Goal: Information Seeking & Learning: Learn about a topic

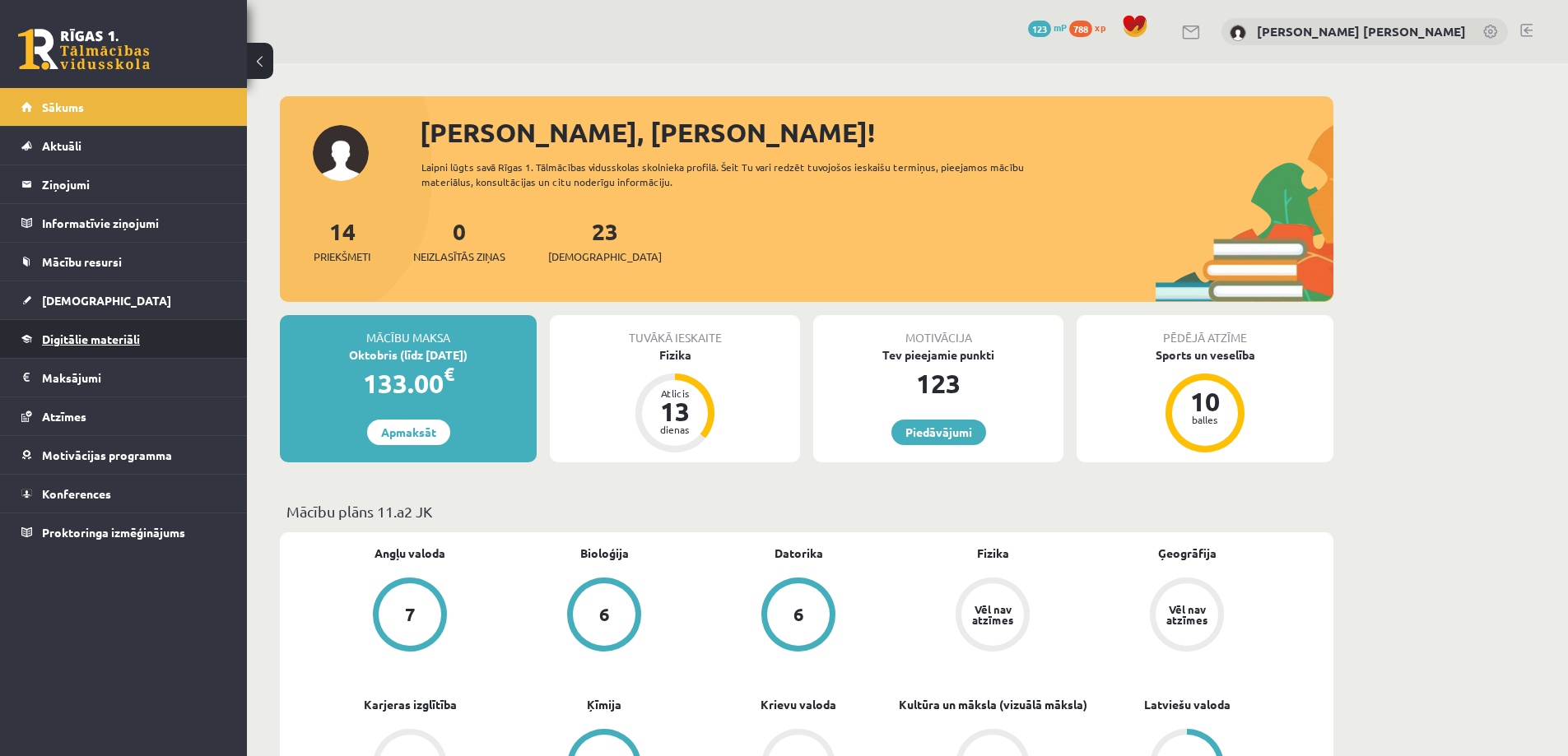
click at [92, 340] on span "Digitālie materiāli" at bounding box center [91, 339] width 98 height 15
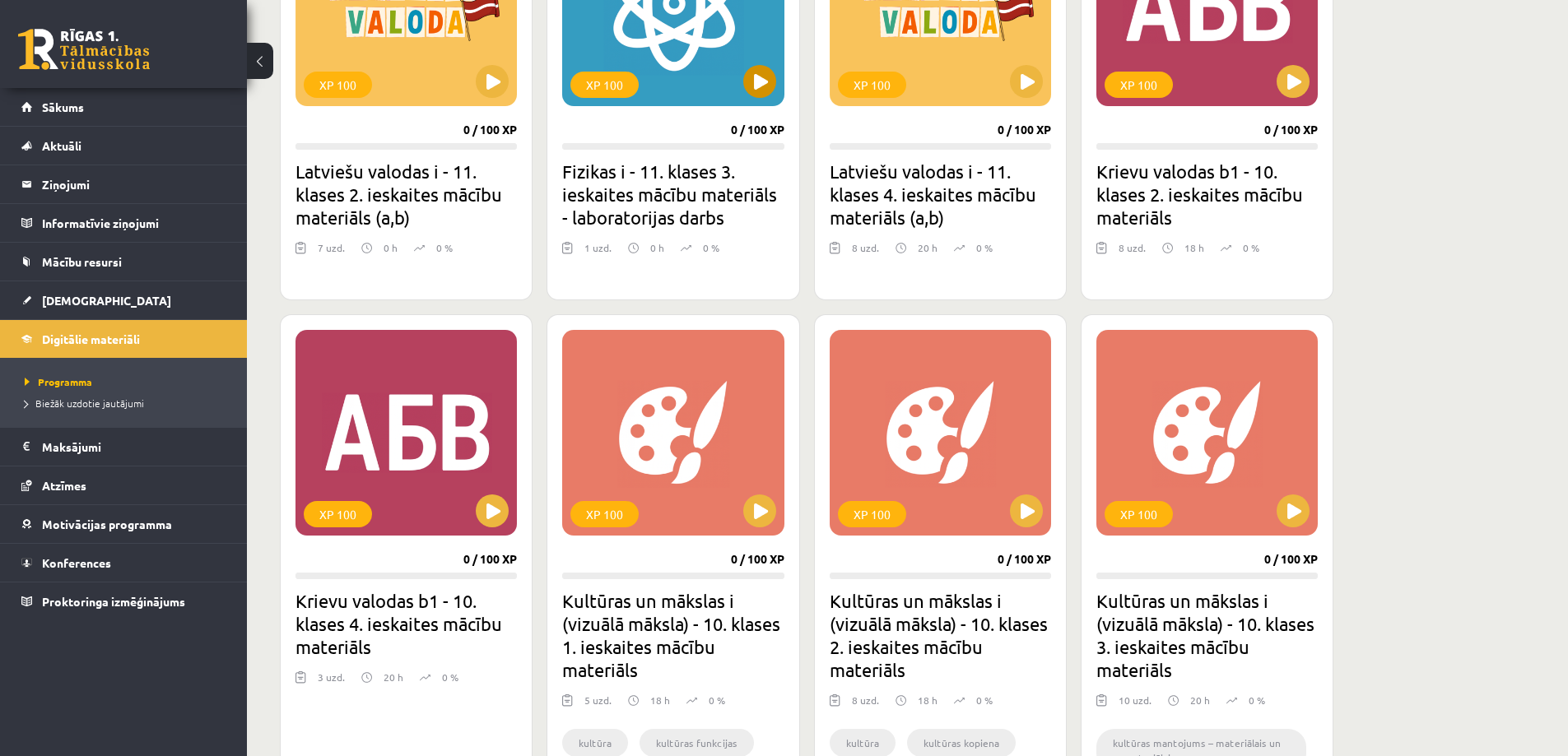
scroll to position [905, 0]
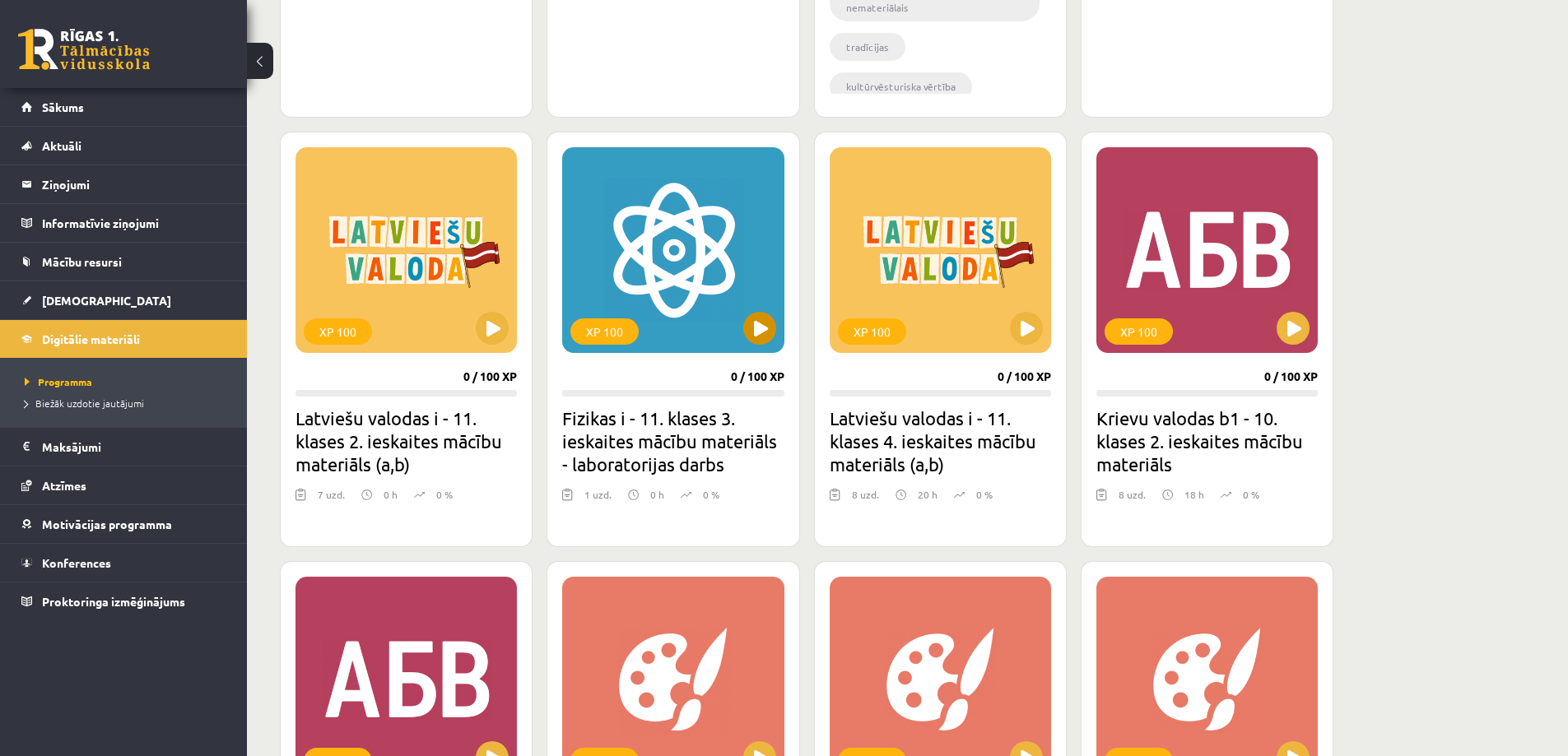
click at [669, 245] on div "XP 100" at bounding box center [672, 250] width 221 height 206
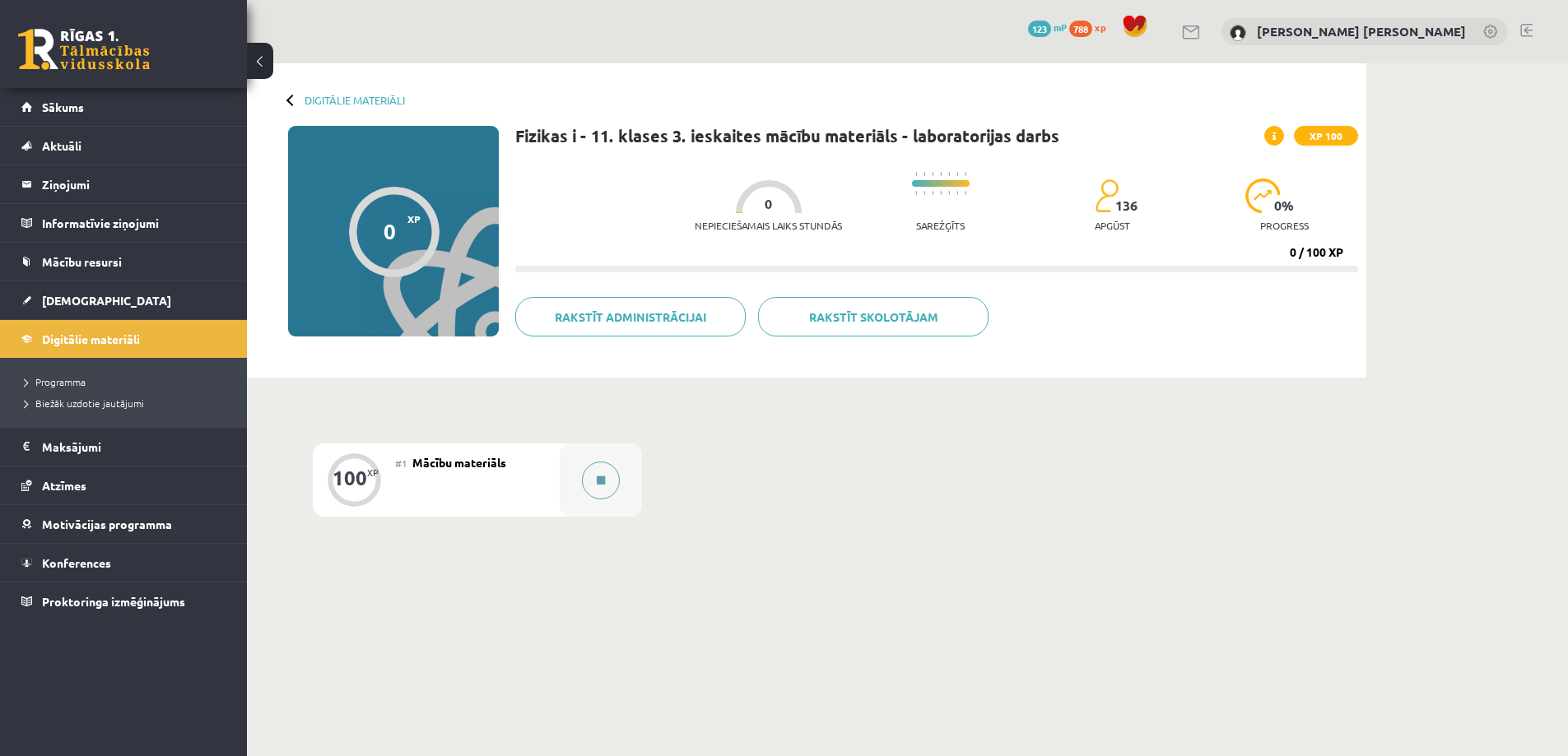
click at [590, 482] on button at bounding box center [601, 481] width 38 height 38
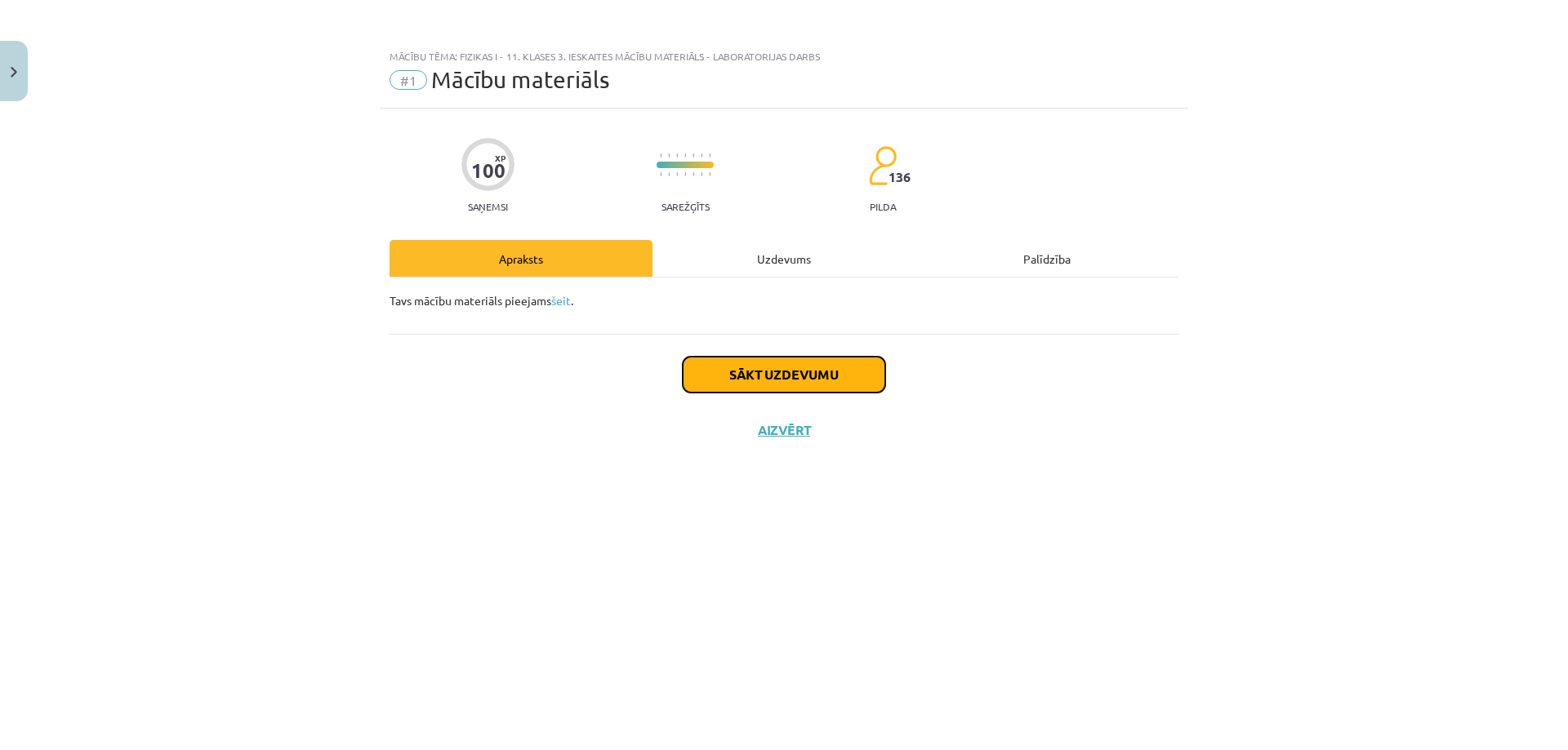
click at [783, 382] on button "Sākt uzdevumu" at bounding box center [784, 375] width 202 height 36
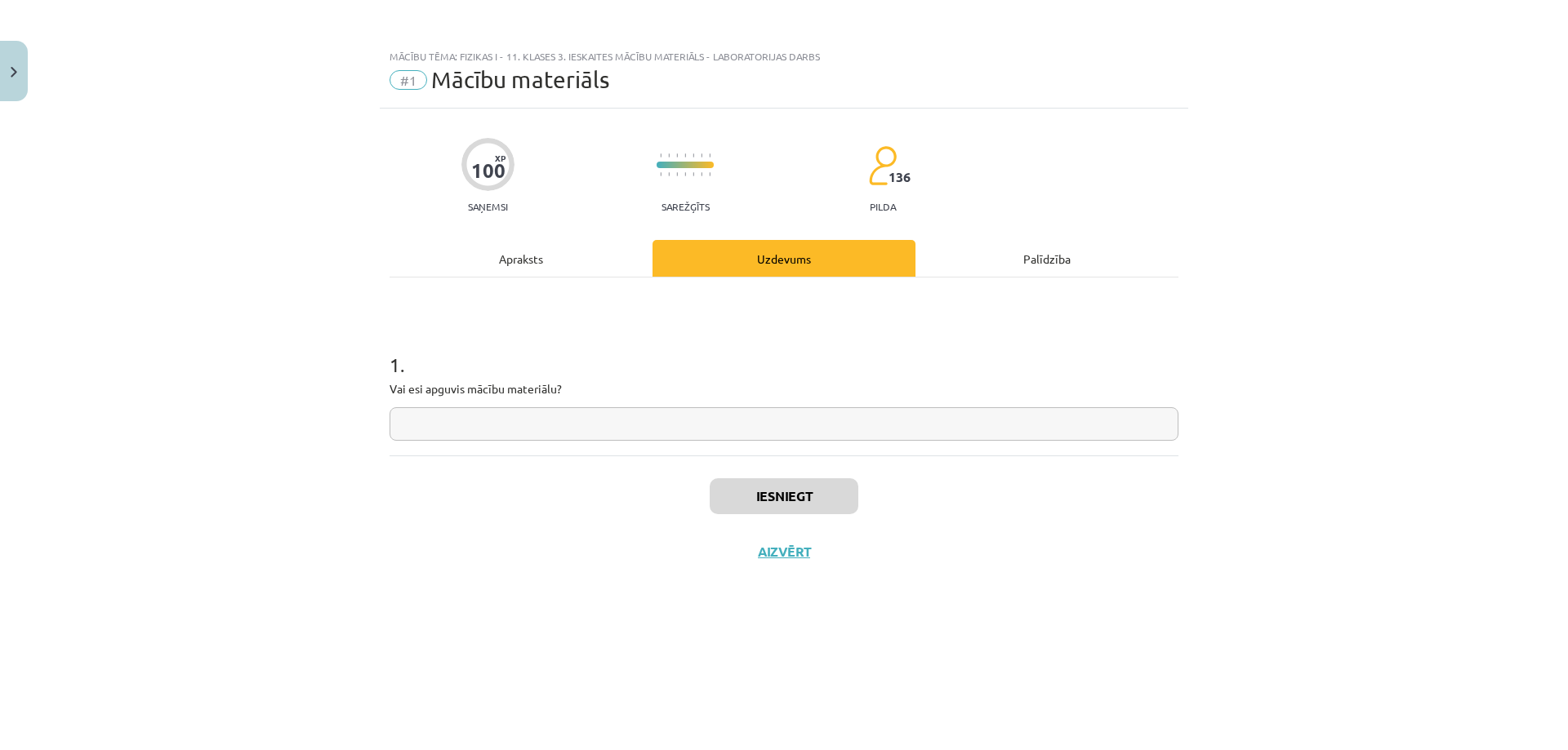
click at [636, 428] on input "text" at bounding box center [784, 424] width 789 height 34
type input "**"
click at [757, 497] on button "Iesniegt" at bounding box center [784, 497] width 149 height 36
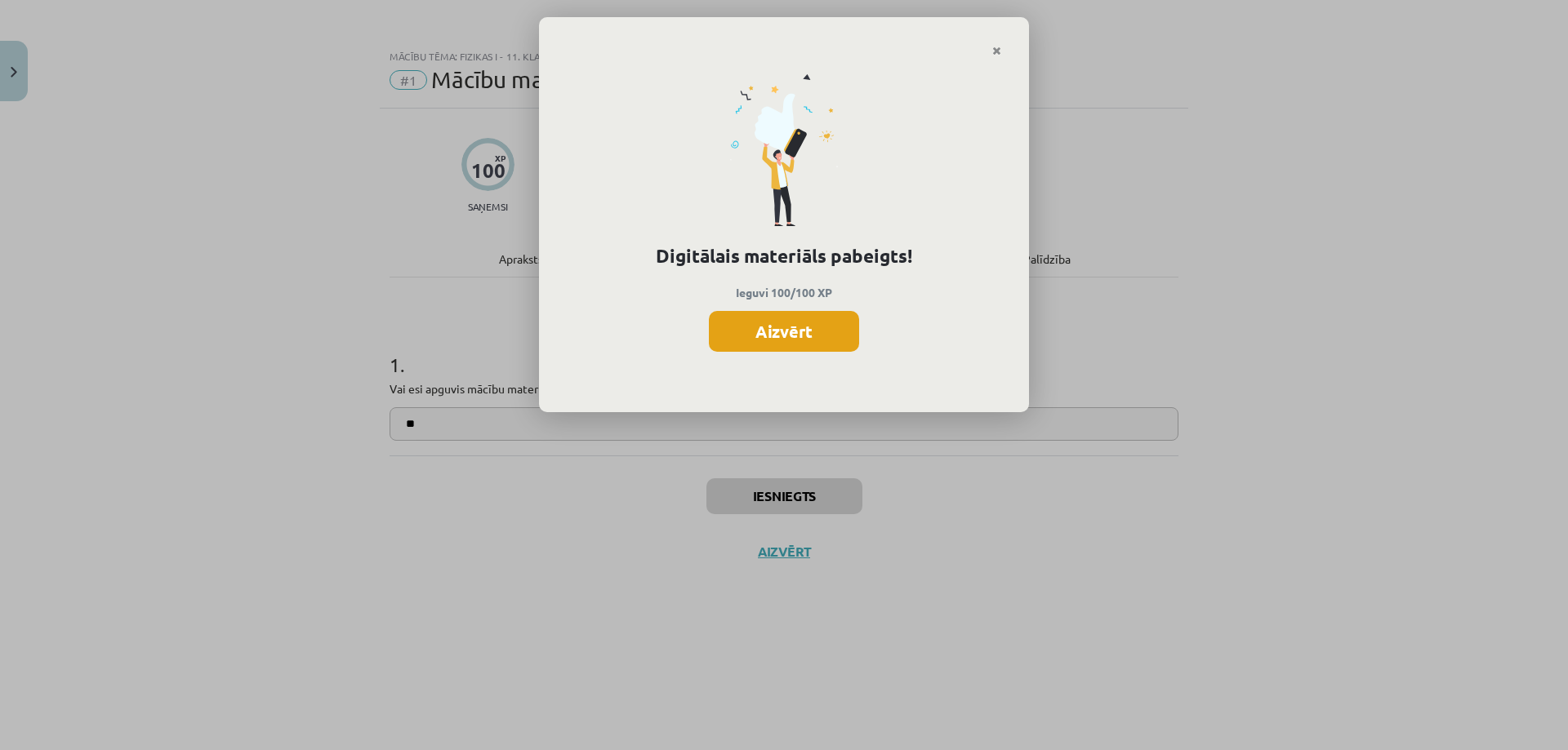
click at [753, 341] on button "Aizvērt" at bounding box center [784, 331] width 151 height 41
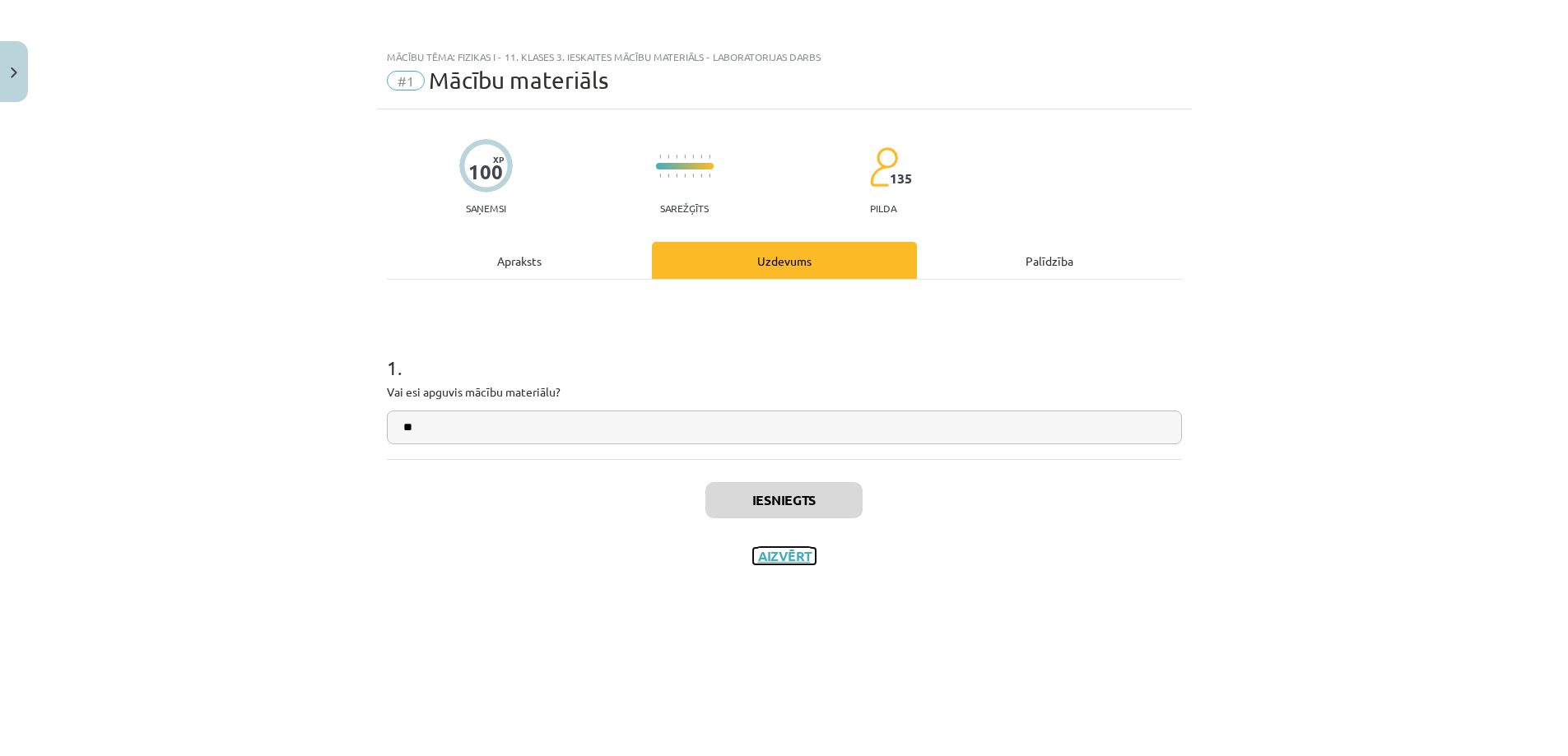
click at [785, 555] on button "Aizvērt" at bounding box center [784, 556] width 62 height 17
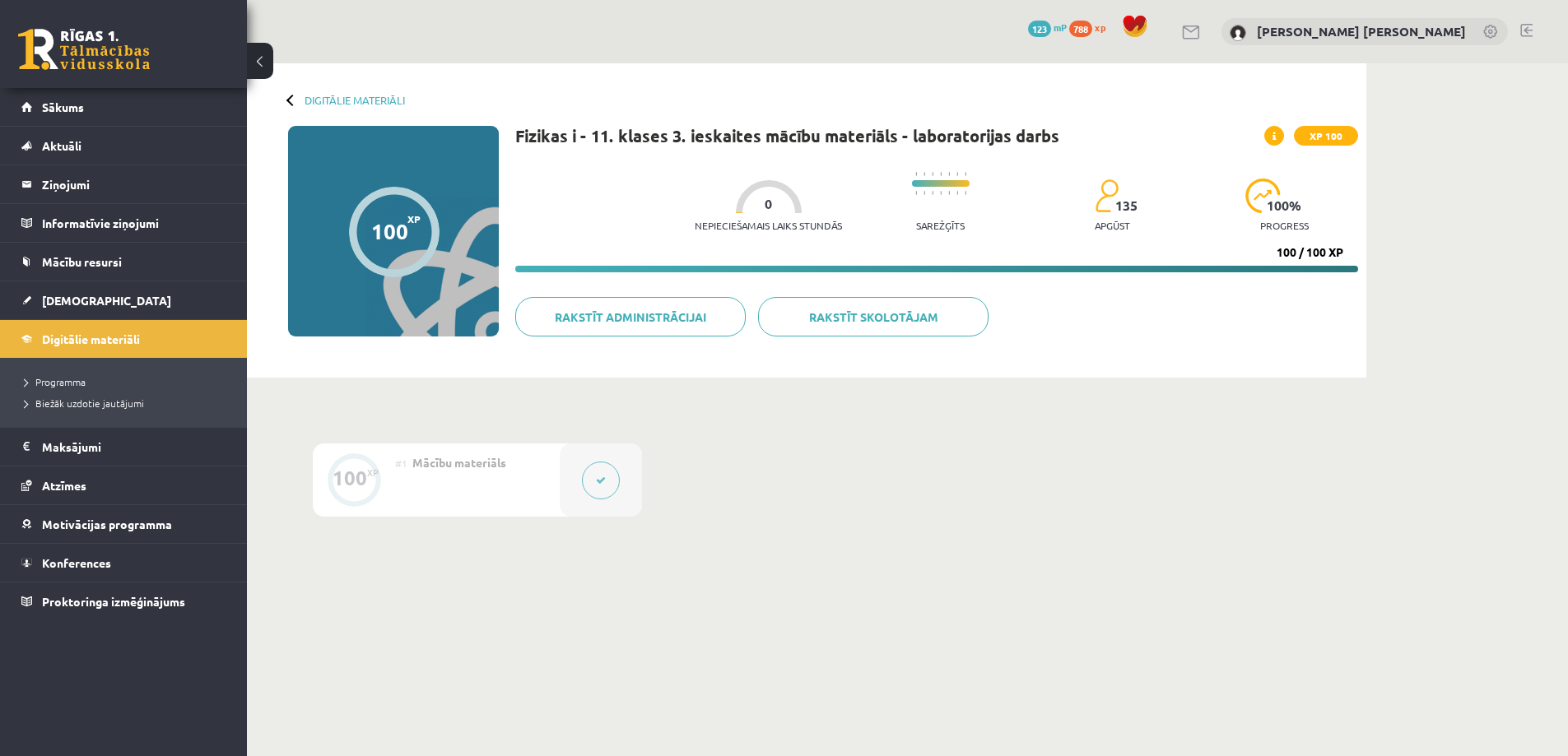
click at [1279, 139] on span at bounding box center [1274, 136] width 20 height 20
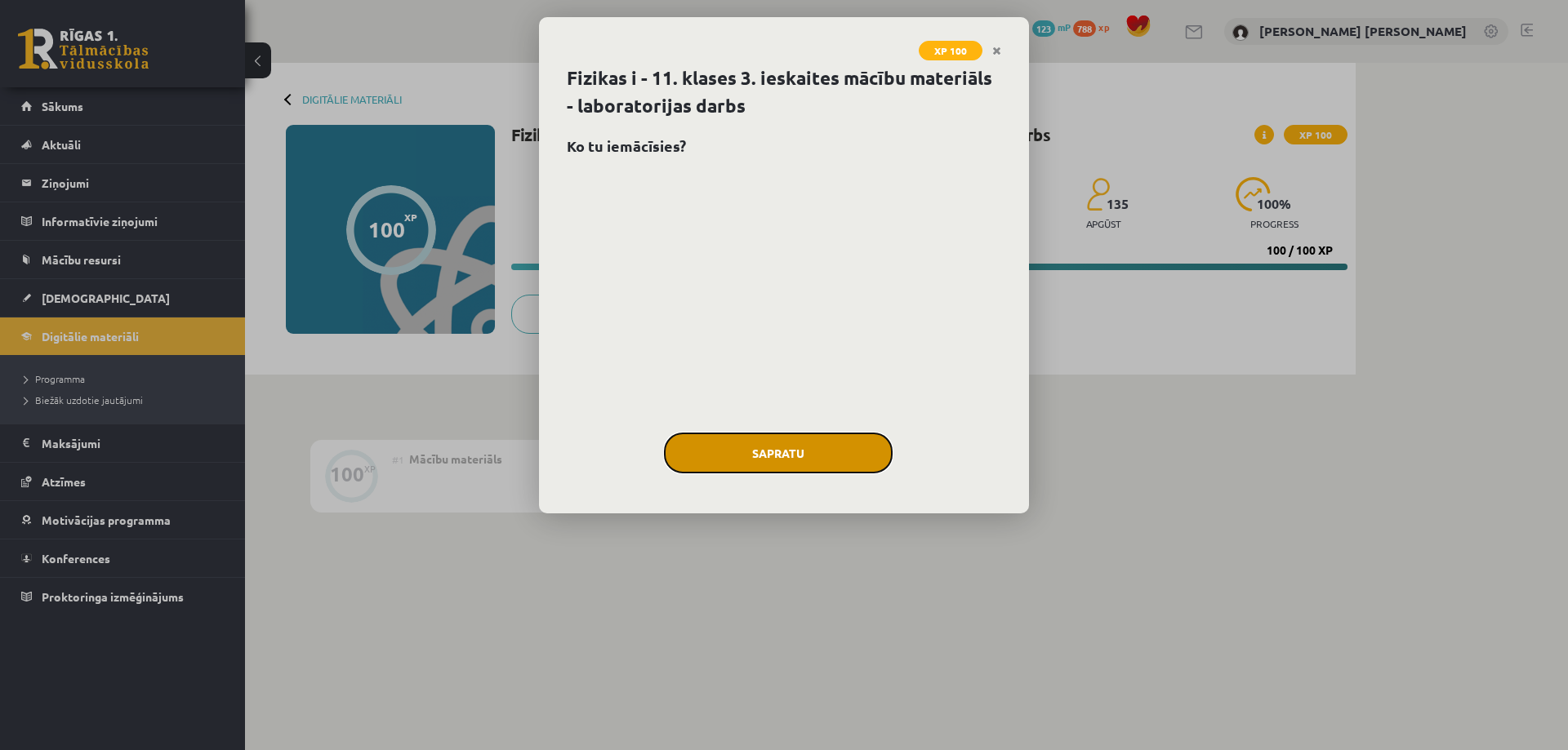
click at [747, 459] on button "Sapratu" at bounding box center [778, 453] width 229 height 41
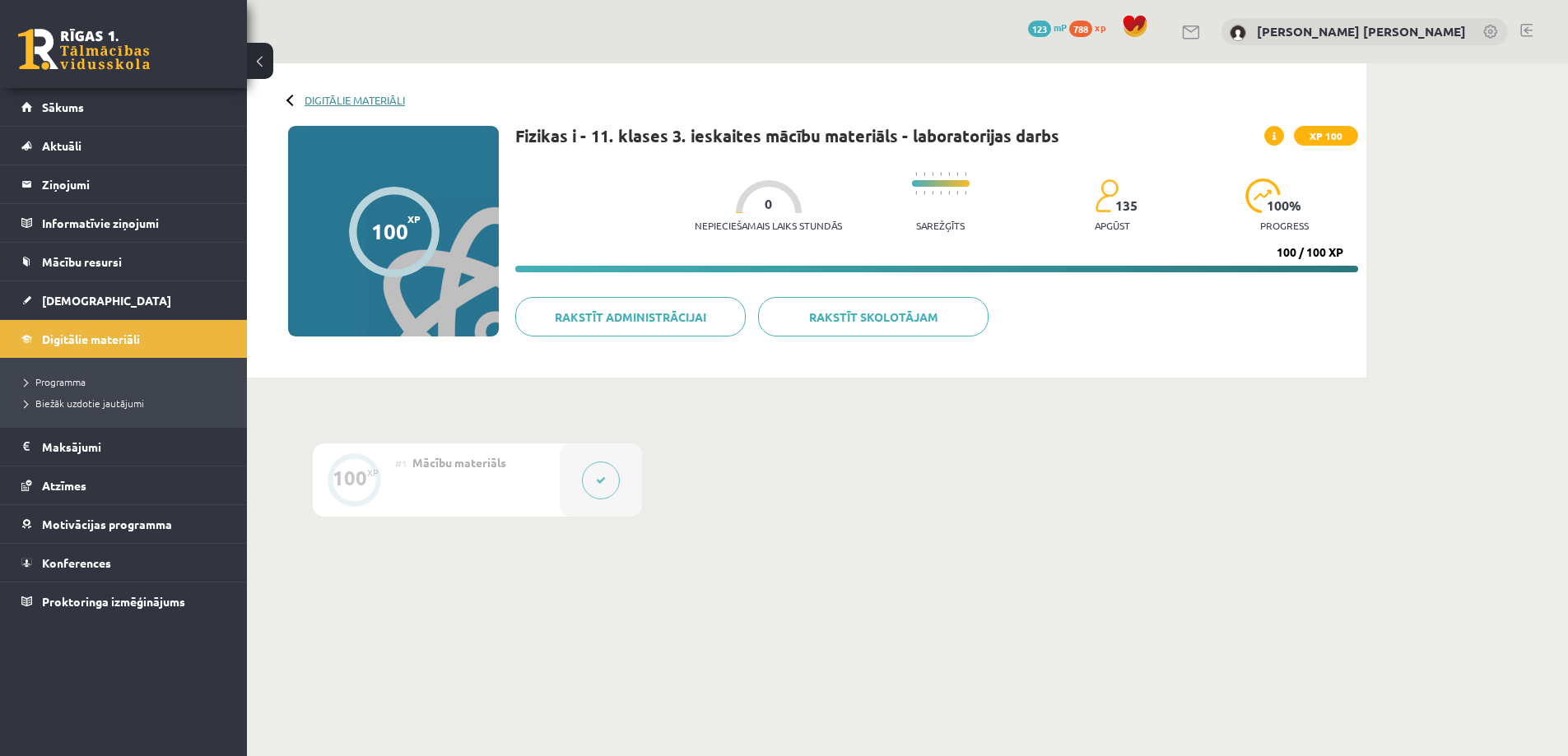
click at [320, 94] on link "Digitālie materiāli" at bounding box center [354, 99] width 100 height 12
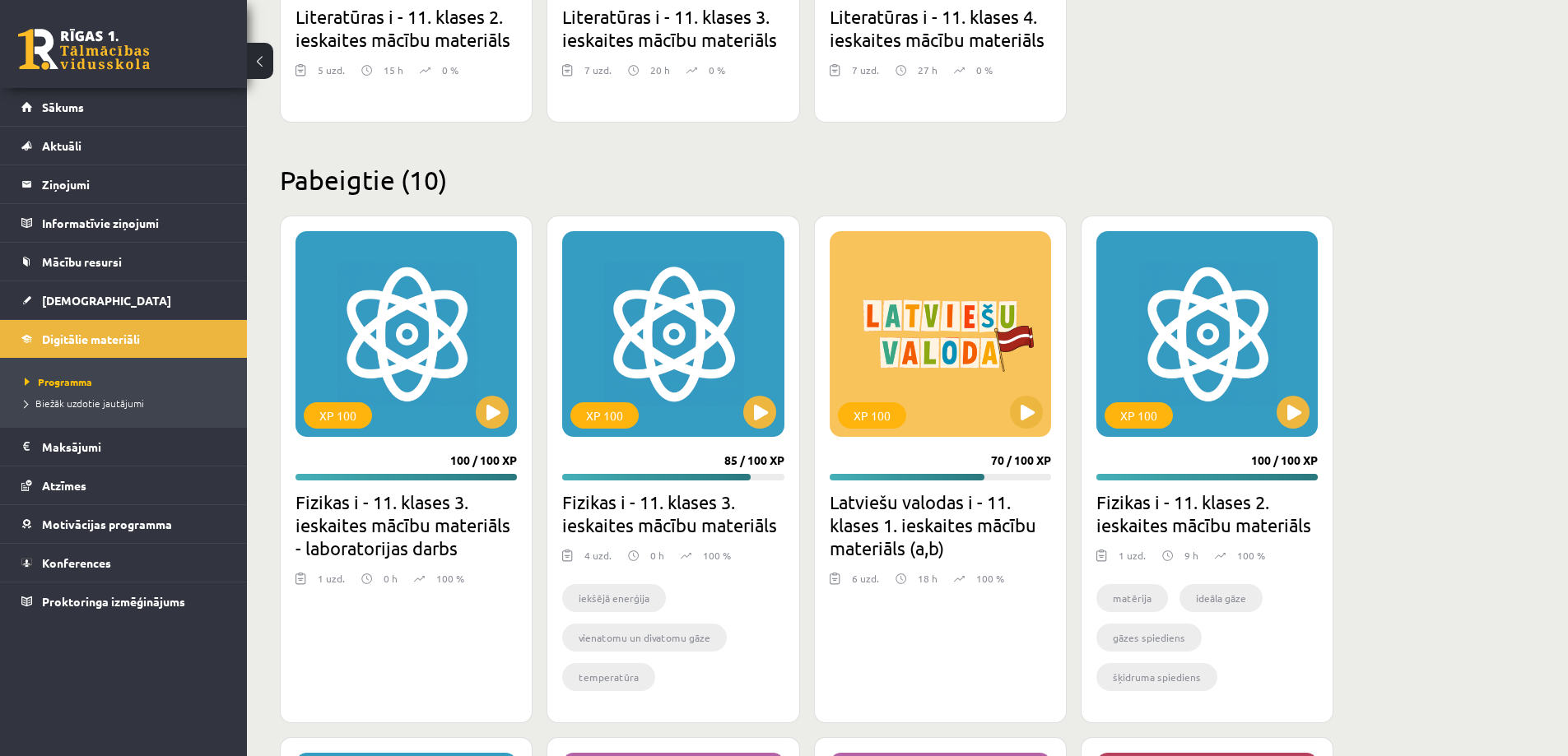
scroll to position [2469, 0]
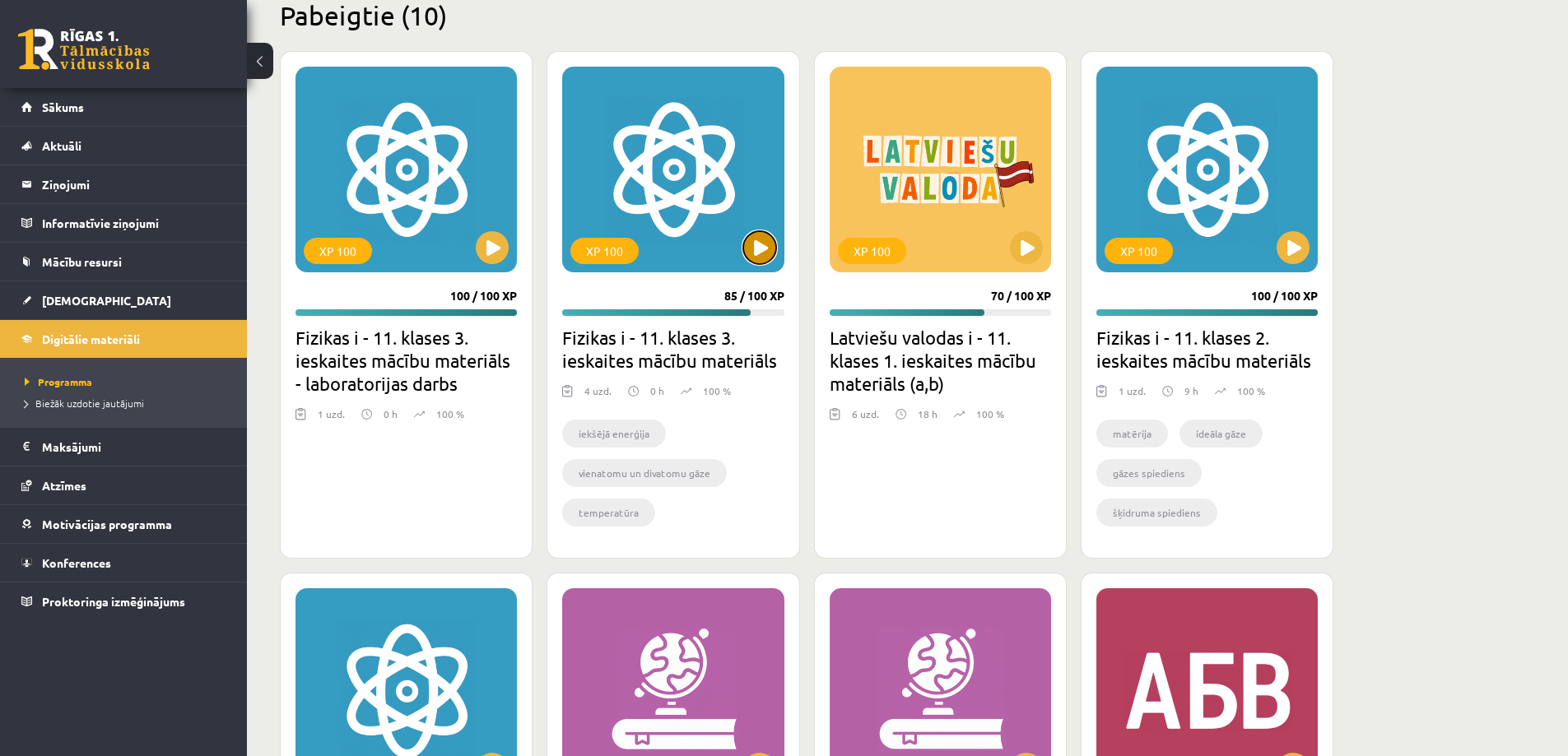
click at [755, 243] on button at bounding box center [760, 248] width 33 height 33
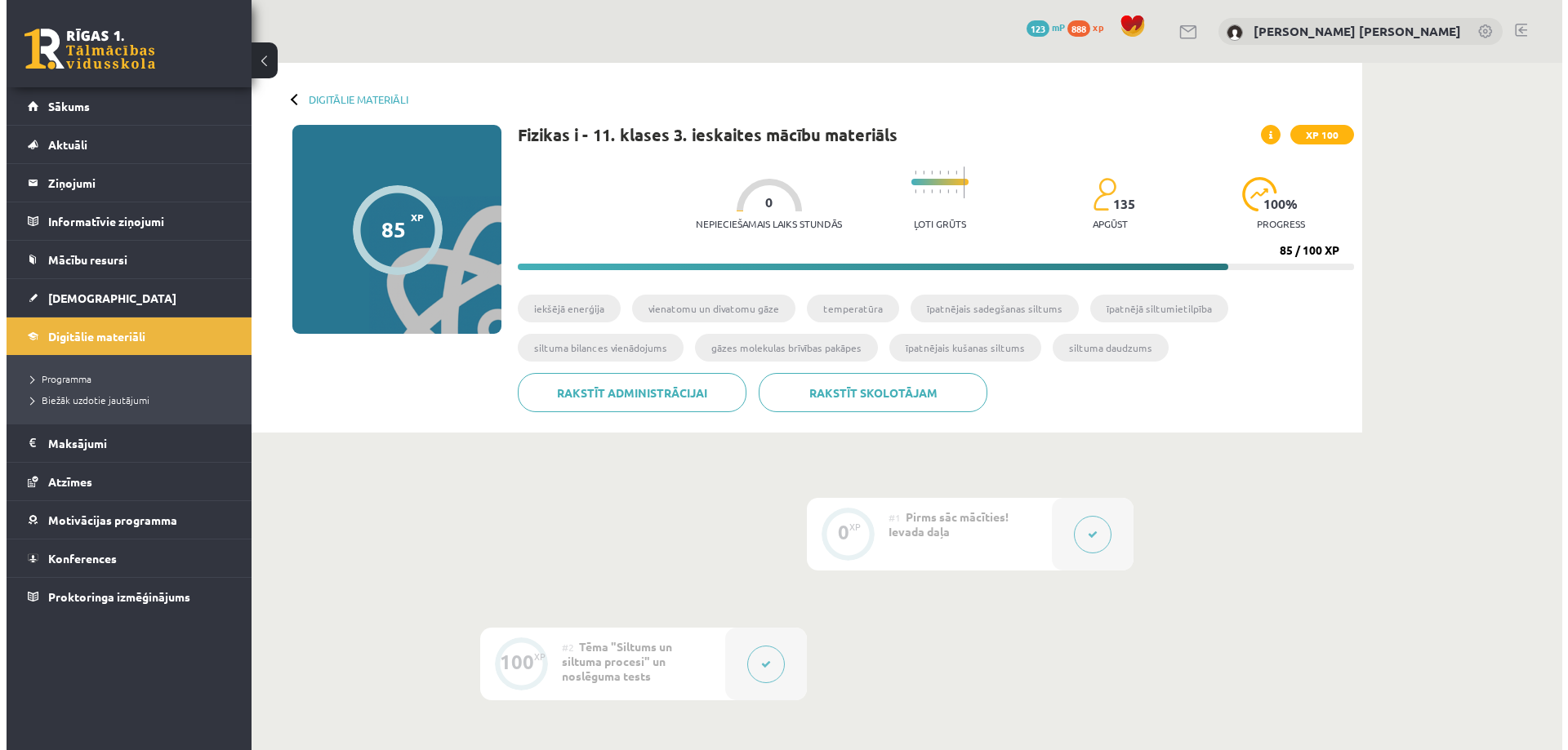
scroll to position [326, 0]
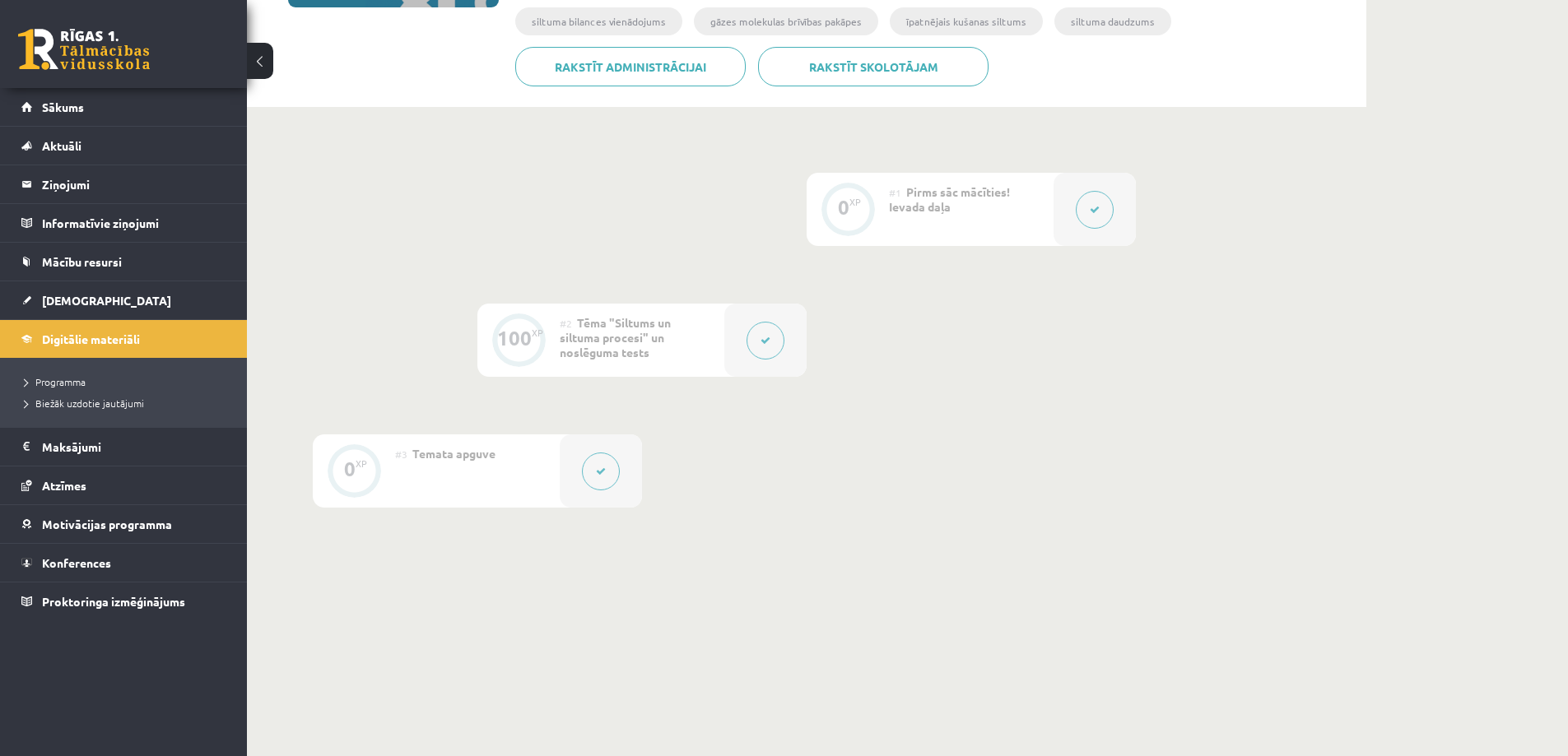
click at [767, 340] on icon at bounding box center [765, 341] width 10 height 10
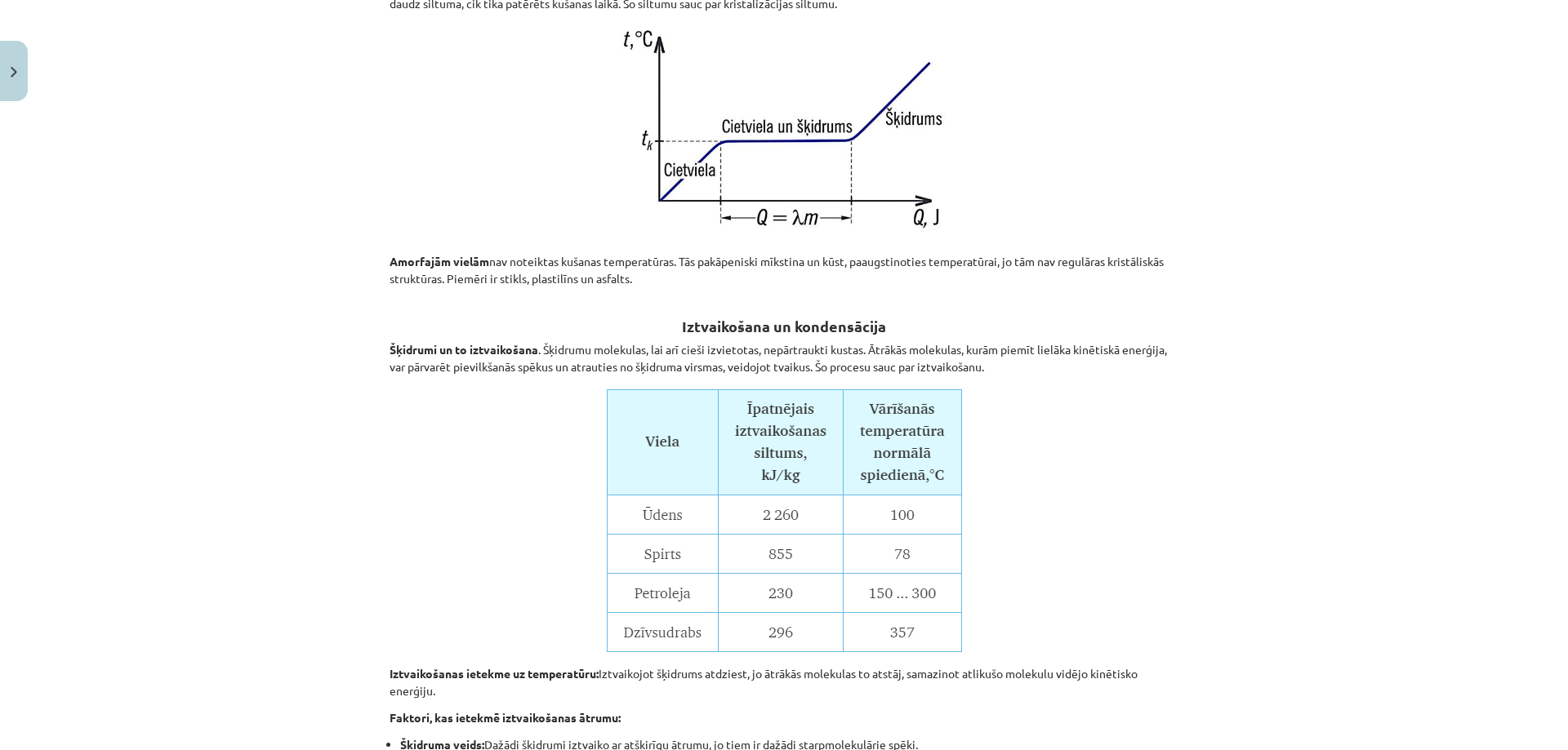
scroll to position [5144, 0]
